Goal: Register for event/course

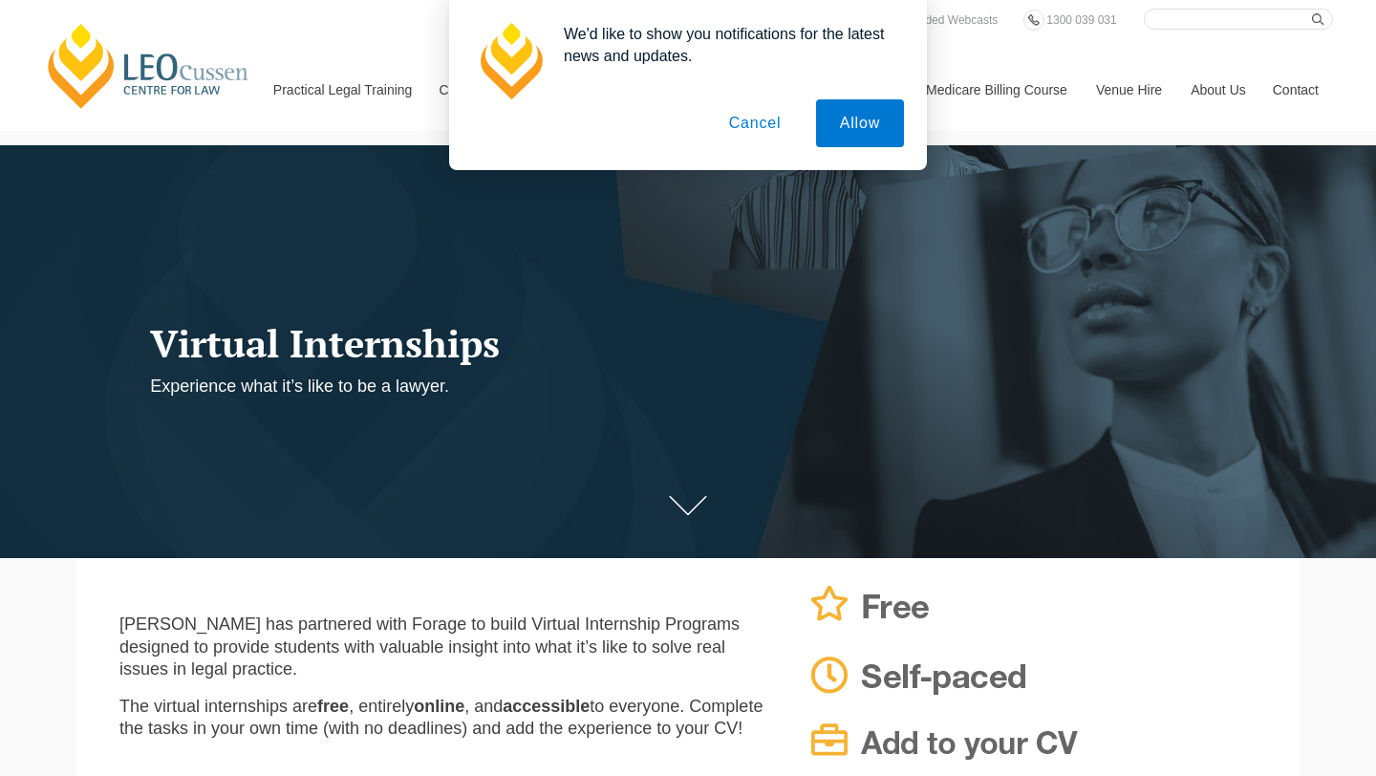
click at [743, 132] on button "Cancel" at bounding box center [755, 123] width 100 height 48
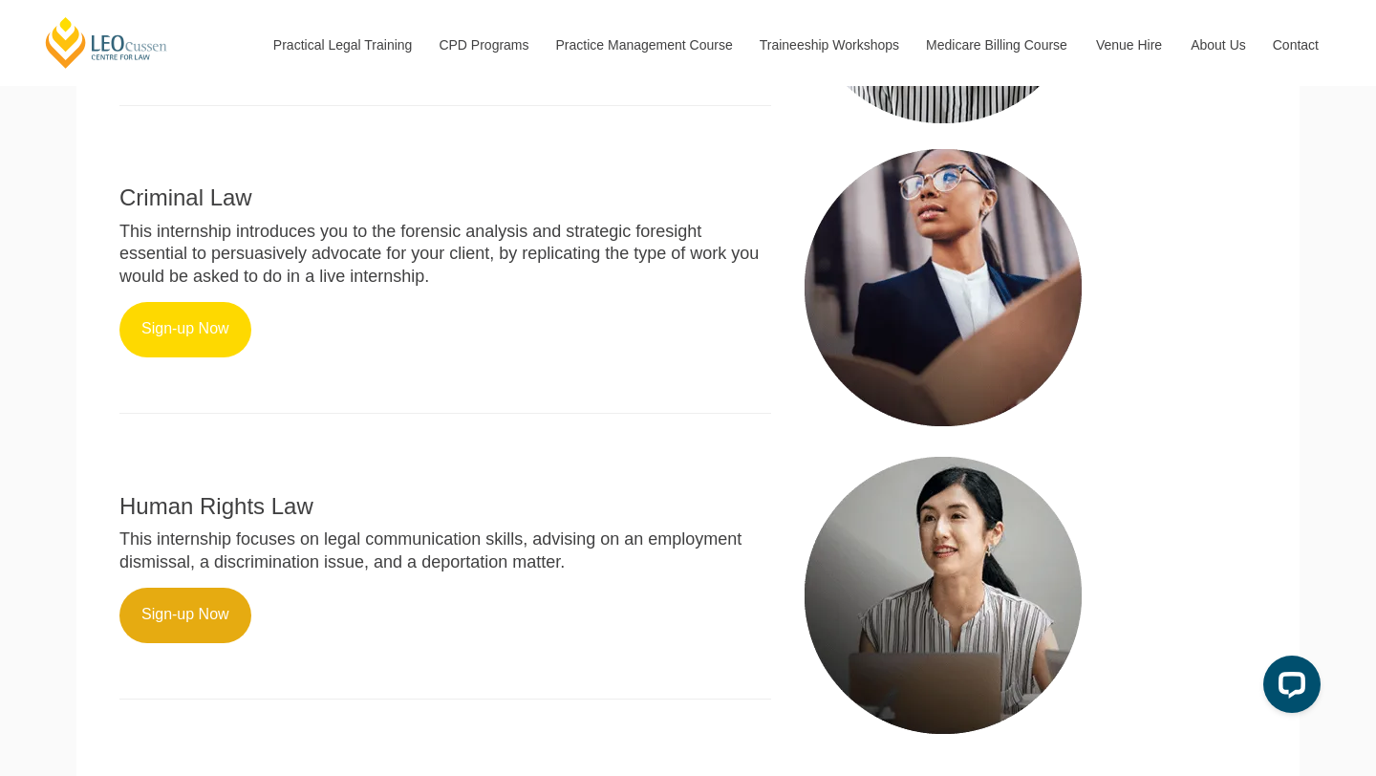
scroll to position [1000, 0]
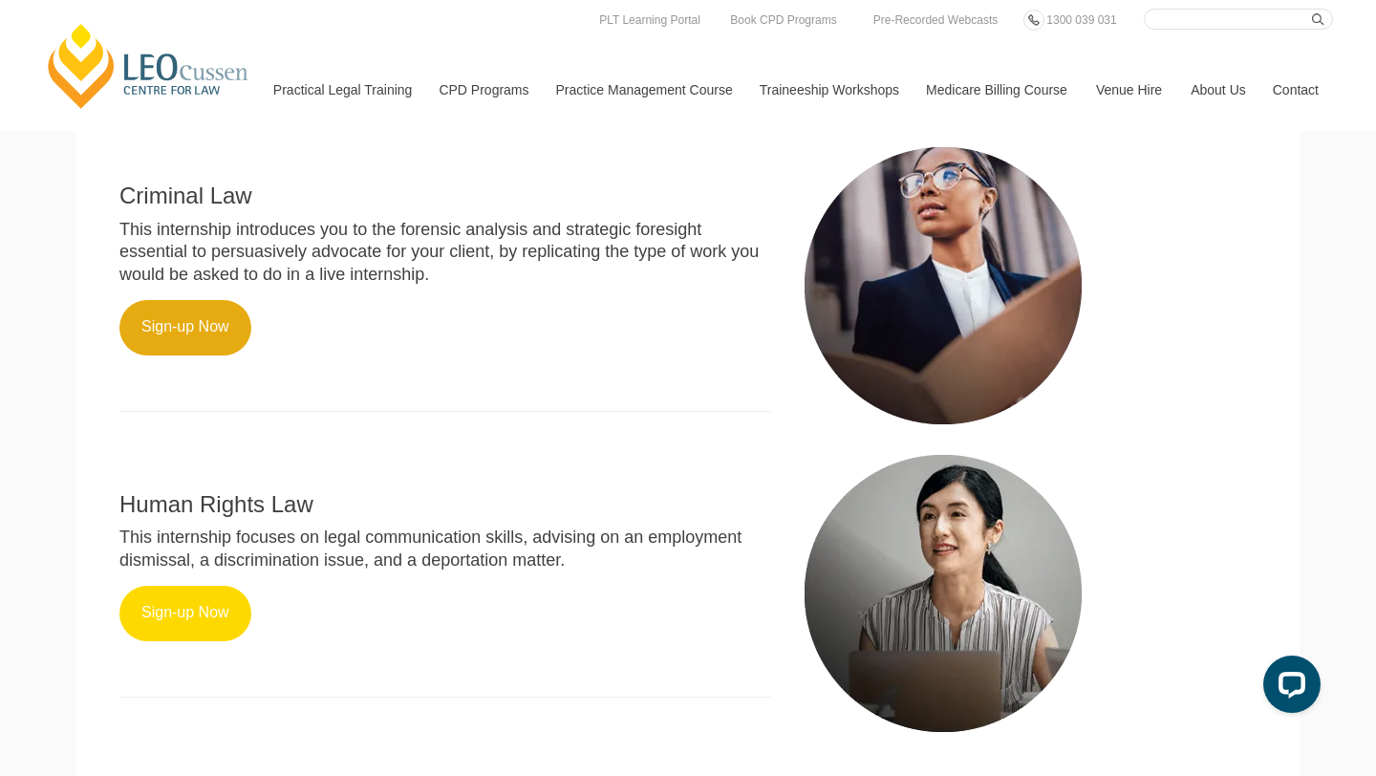
click at [194, 611] on link "Sign-up Now" at bounding box center [185, 613] width 132 height 55
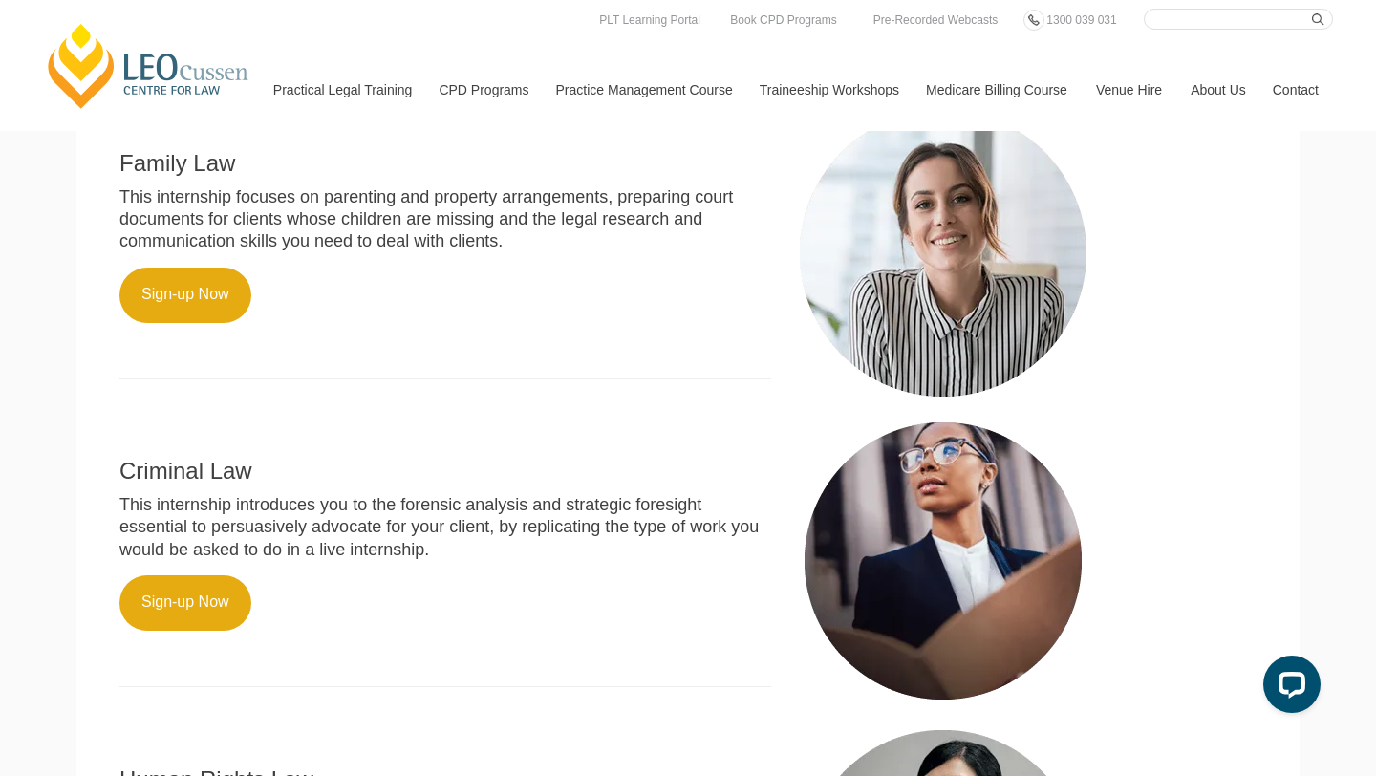
scroll to position [715, 0]
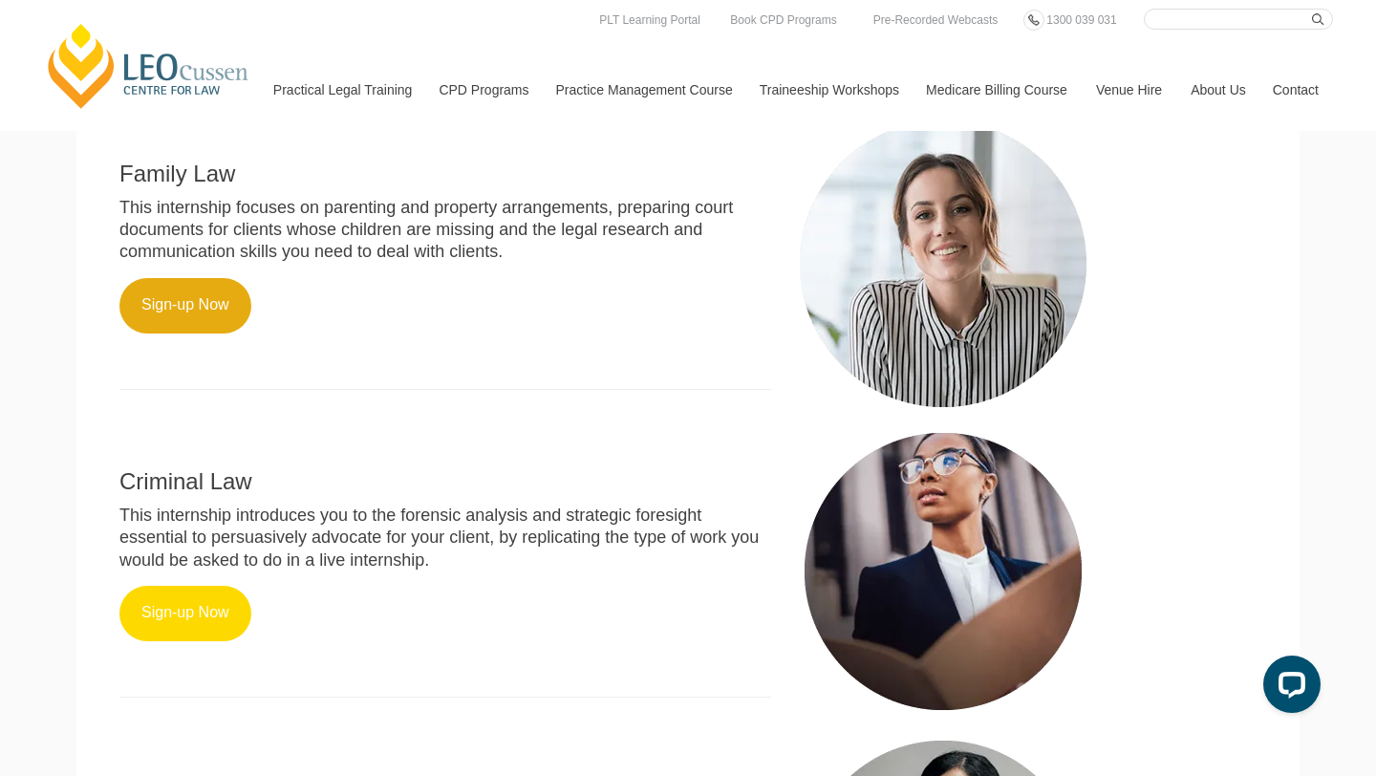
click at [162, 609] on link "Sign-up Now" at bounding box center [185, 613] width 132 height 55
